Goal: Transaction & Acquisition: Purchase product/service

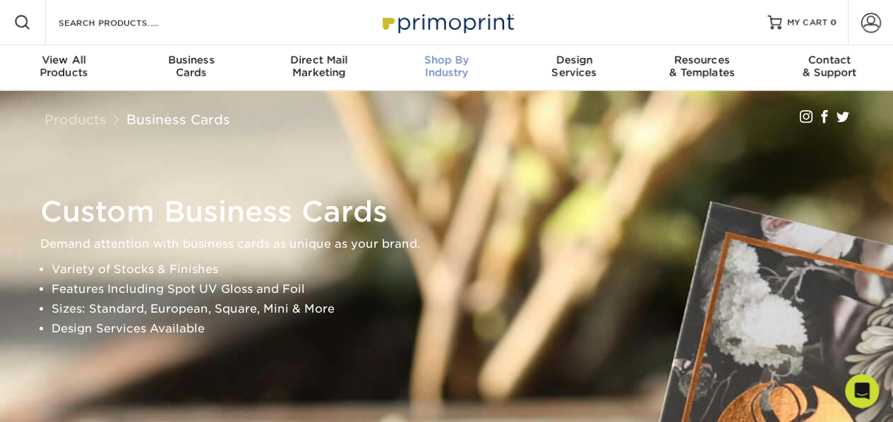
click at [445, 62] on span "Shop By" at bounding box center [447, 60] width 128 height 13
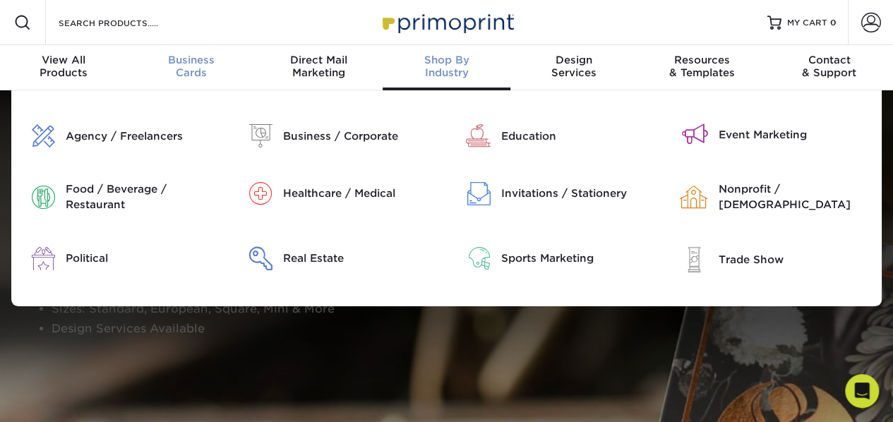
click at [189, 66] on div "Business Cards" at bounding box center [192, 66] width 128 height 25
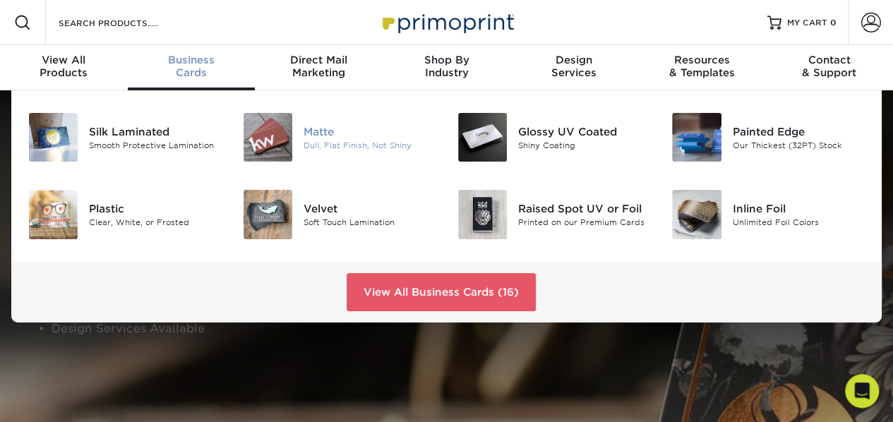
click at [274, 139] on img at bounding box center [268, 137] width 49 height 49
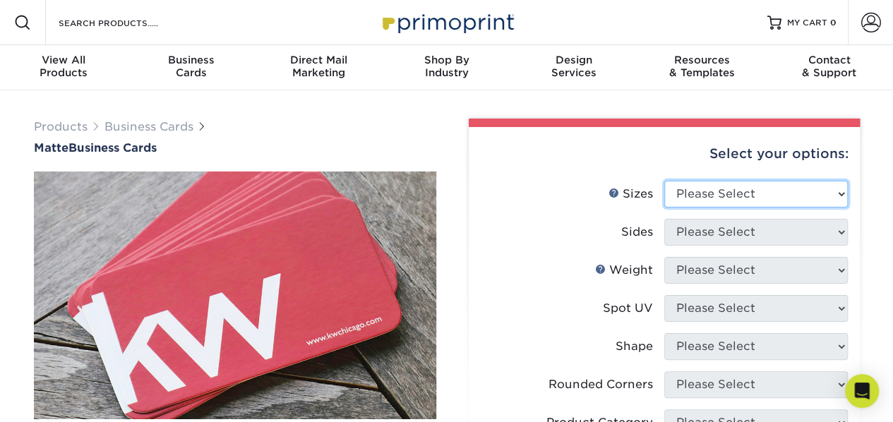
click at [839, 188] on select "Please Select 1.5" x 3.5" - Mini 1.75" x 3.5" - Mini 2" x 2" - Square 2" x 3" -…" at bounding box center [756, 194] width 184 height 27
select select "2.00x3.50"
click at [664, 181] on select "Please Select 1.5" x 3.5" - Mini 1.75" x 3.5" - Mini 2" x 2" - Square 2" x 3" -…" at bounding box center [756, 194] width 184 height 27
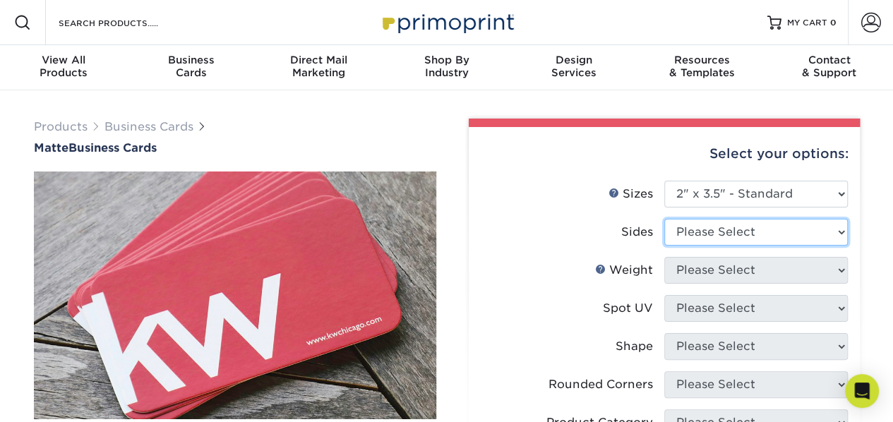
click at [840, 233] on select "Please Select Print Both Sides Print Front Only" at bounding box center [756, 232] width 184 height 27
select select "13abbda7-1d64-4f25-8bb2-c179b224825d"
click at [664, 219] on select "Please Select Print Both Sides Print Front Only" at bounding box center [756, 232] width 184 height 27
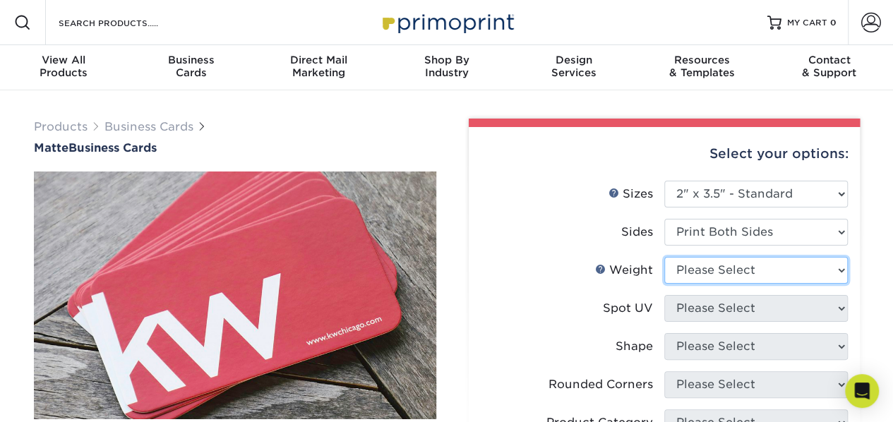
click at [836, 274] on select "Please Select 16PT 14PT" at bounding box center [756, 270] width 184 height 27
select select "16PT"
click at [664, 257] on select "Please Select 16PT 14PT" at bounding box center [756, 270] width 184 height 27
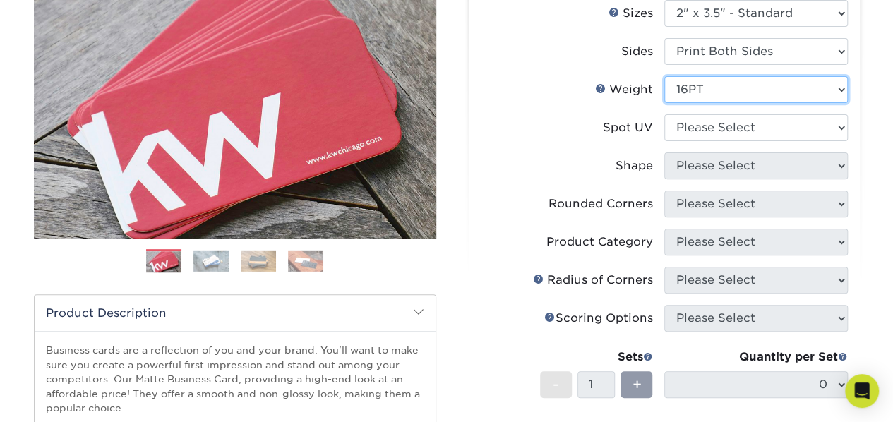
scroll to position [182, 0]
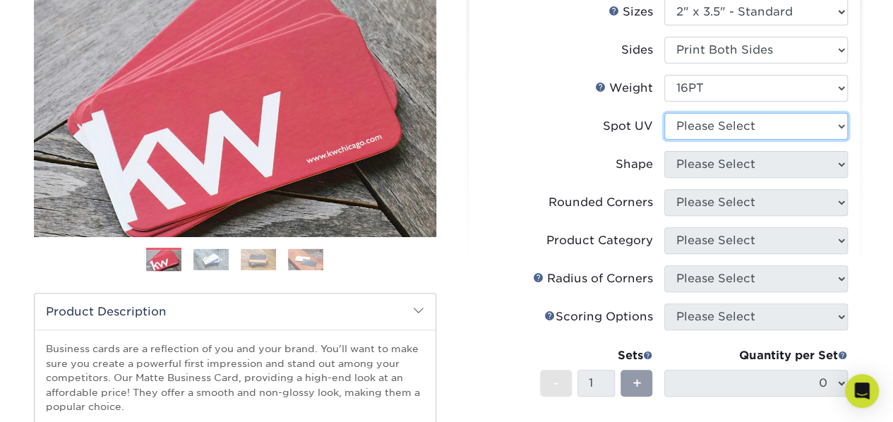
click at [844, 126] on select "Please Select No Spot UV Front and Back (Both Sides) Front Only Back Only" at bounding box center [756, 126] width 184 height 27
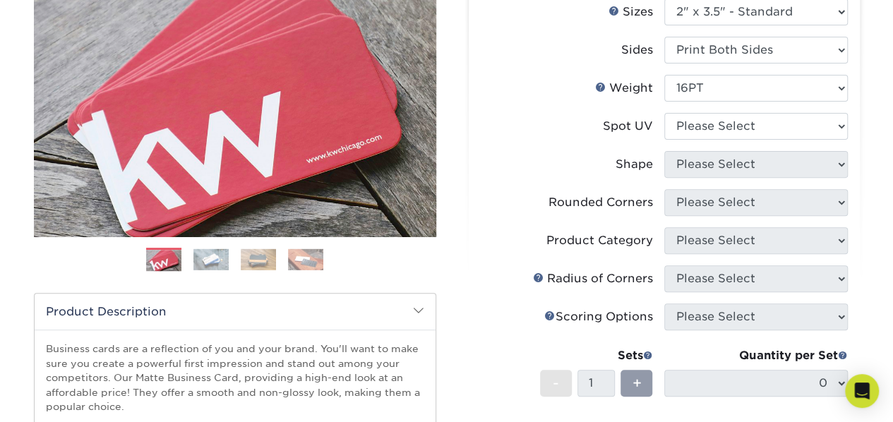
click at [604, 163] on label "Shape" at bounding box center [573, 164] width 184 height 27
click at [782, 178] on li "Shape Please Select Standard Oval" at bounding box center [664, 170] width 367 height 38
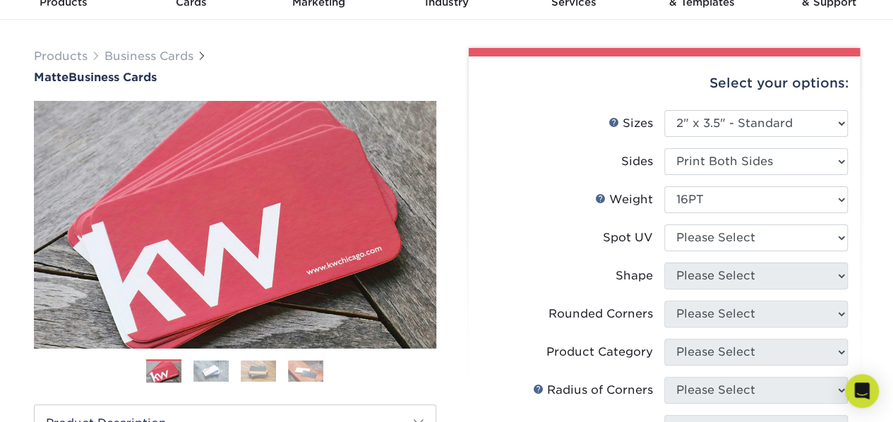
scroll to position [72, 0]
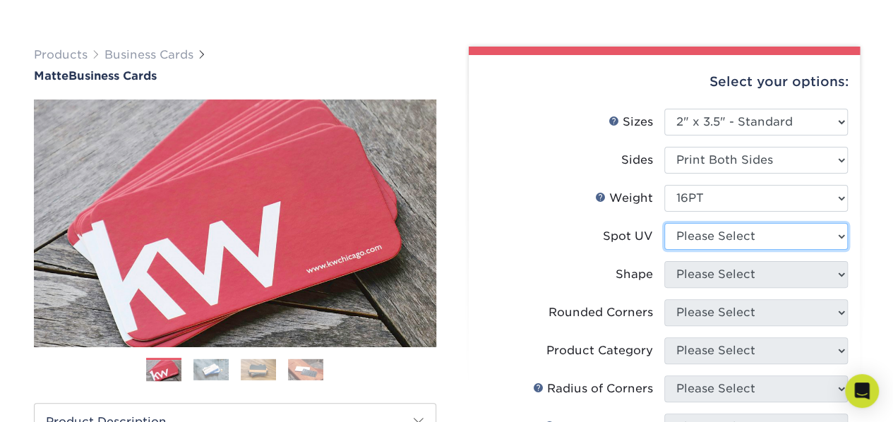
click at [840, 237] on select "Please Select No Spot UV Front and Back (Both Sides) Front Only Back Only" at bounding box center [756, 236] width 184 height 27
select select "3"
click at [664, 223] on select "Please Select No Spot UV Front and Back (Both Sides) Front Only Back Only" at bounding box center [756, 236] width 184 height 27
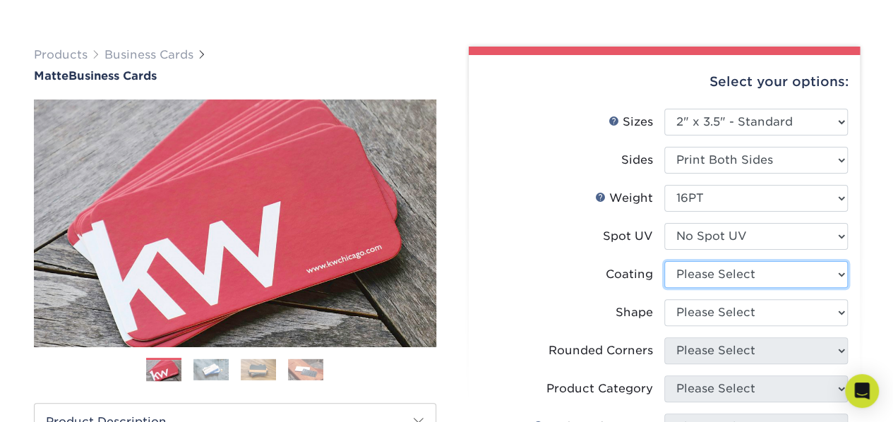
click at [830, 273] on select at bounding box center [756, 274] width 184 height 27
select select "121bb7b5-3b4d-429f-bd8d-bbf80e953313"
click at [664, 261] on select at bounding box center [756, 274] width 184 height 27
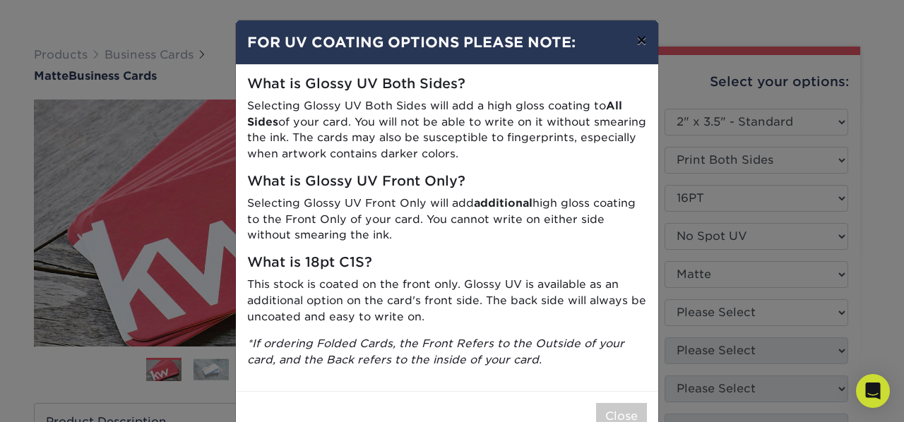
click at [631, 40] on button "×" at bounding box center [641, 40] width 32 height 40
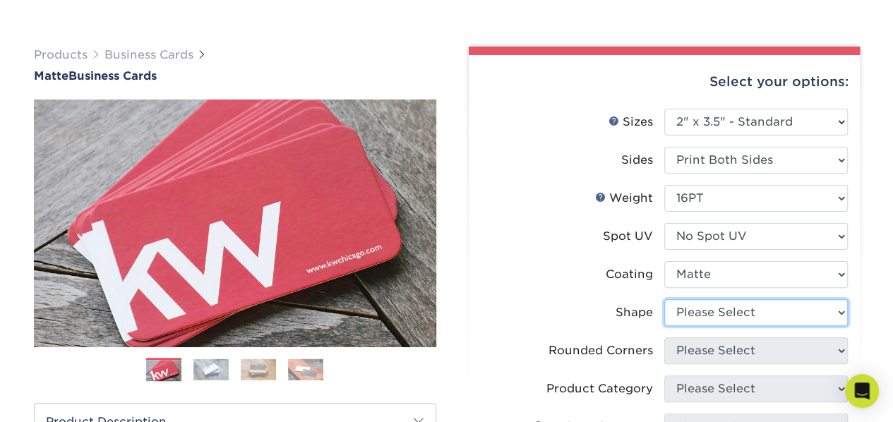
click at [825, 313] on select "Please Select Standard Oval" at bounding box center [756, 312] width 184 height 27
select select "standard"
click at [664, 299] on select "Please Select Standard Oval" at bounding box center [756, 312] width 184 height 27
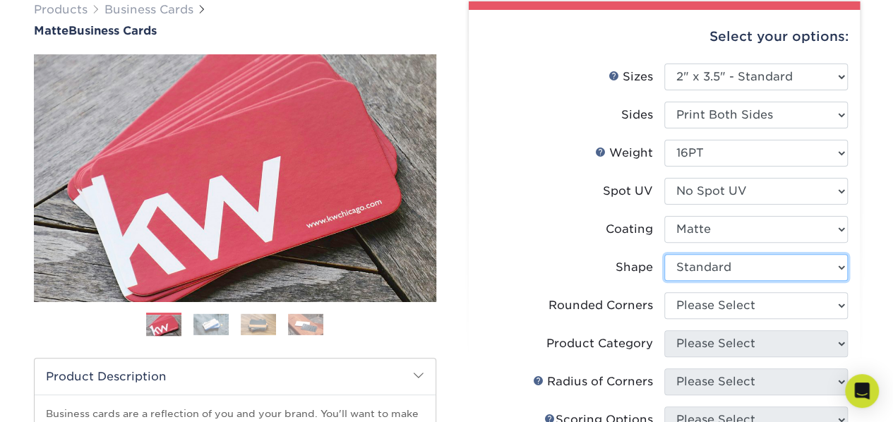
scroll to position [119, 0]
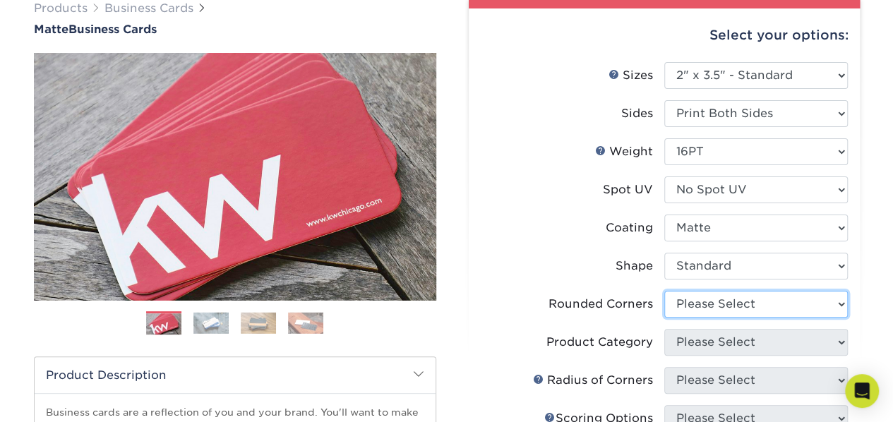
click at [833, 311] on select "Please Select Yes - Round 2 Corners Yes - Round 4 Corners No" at bounding box center [756, 304] width 184 height 27
select select "7672df9e-0e0a-464d-8e1f-920c575e4da3"
click at [664, 291] on select "Please Select Yes - Round 2 Corners Yes - Round 4 Corners No" at bounding box center [756, 304] width 184 height 27
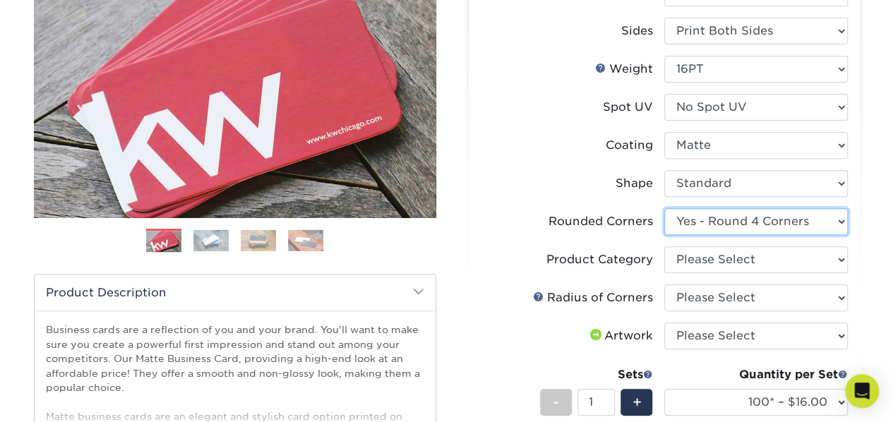
scroll to position [206, 0]
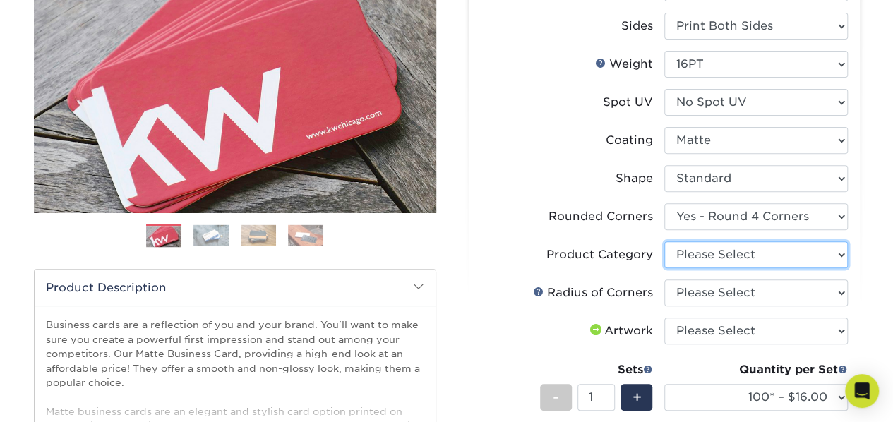
click at [839, 259] on select "Please Select Business Cards" at bounding box center [756, 254] width 184 height 27
select select "3b5148f1-0588-4f88-a218-97bcfdce65c1"
click at [664, 241] on select "Please Select Business Cards" at bounding box center [756, 254] width 184 height 27
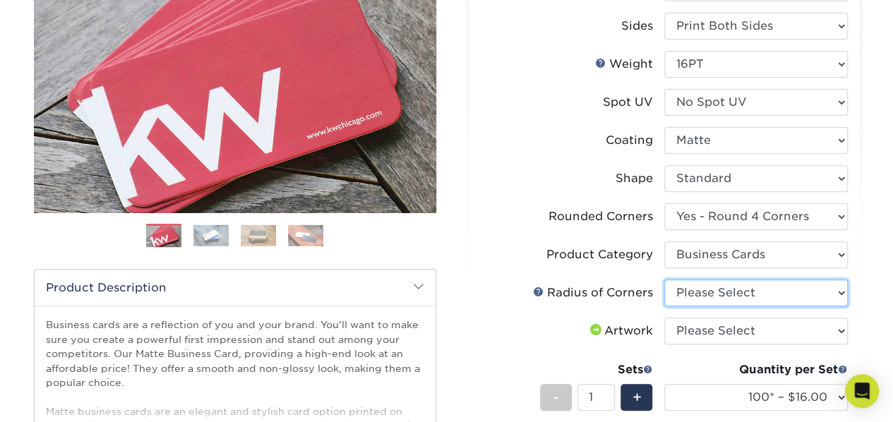
click at [835, 298] on select "Please Select Rounded 1/8" Rounded 1/4"" at bounding box center [756, 293] width 184 height 27
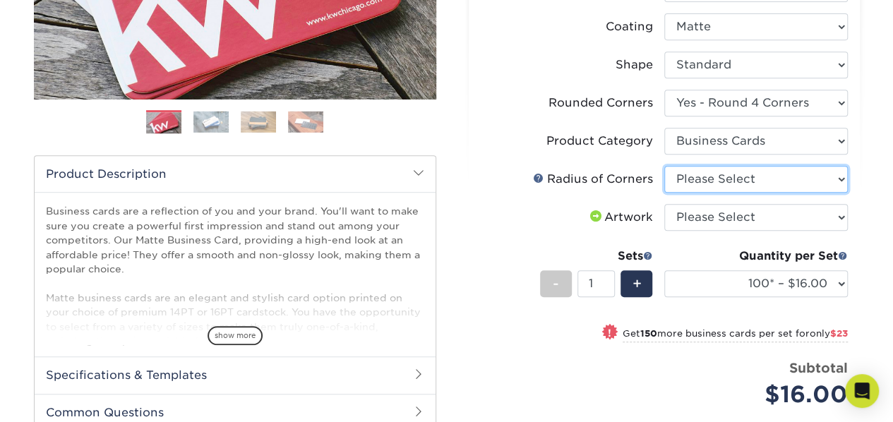
scroll to position [323, 0]
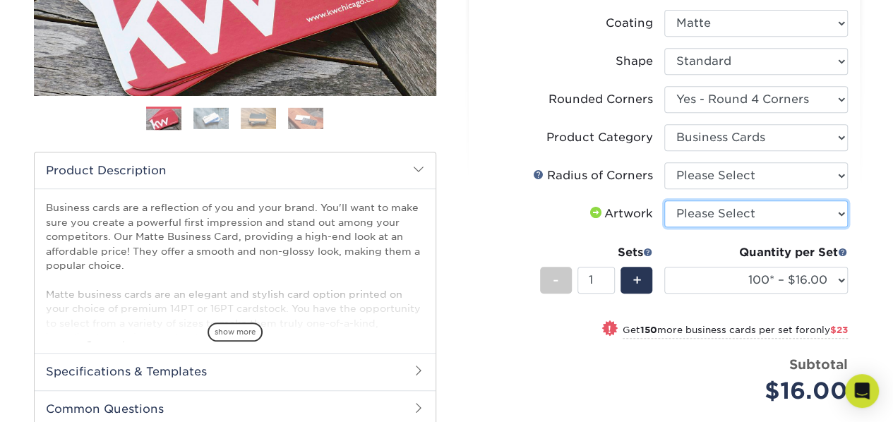
click at [840, 218] on select "Please Select I will upload files I need a design - $100" at bounding box center [756, 214] width 184 height 27
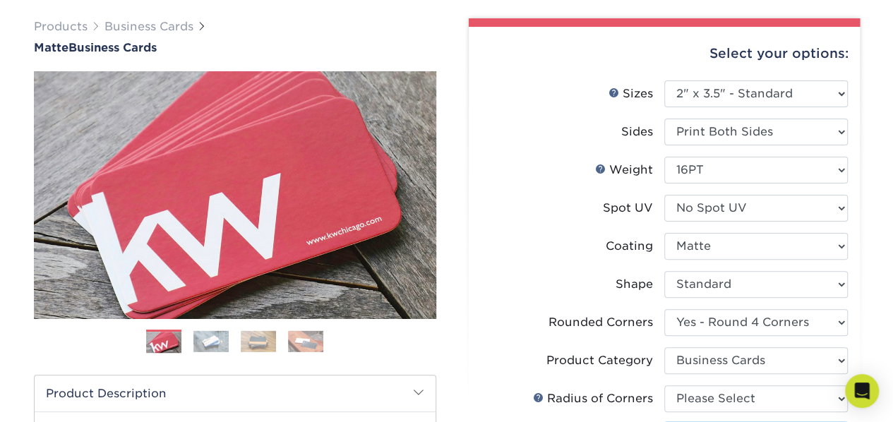
scroll to position [0, 0]
